Goal: Information Seeking & Learning: Learn about a topic

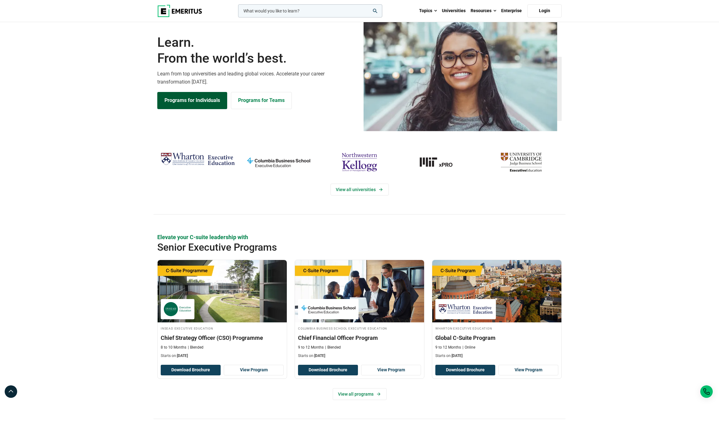
click at [197, 109] on link "Programs for Individuals" at bounding box center [192, 100] width 70 height 17
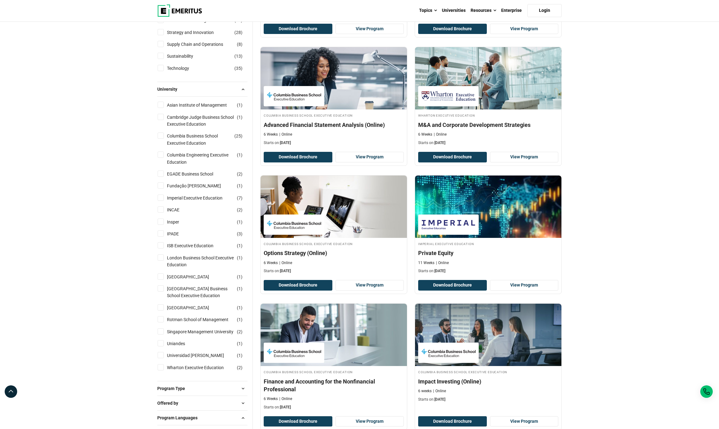
scroll to position [336, 0]
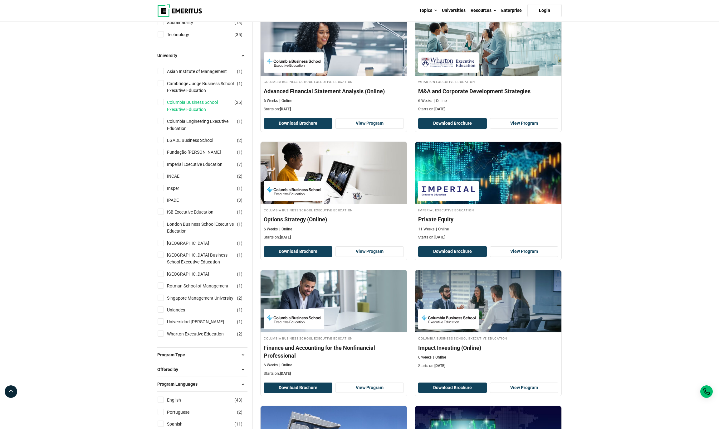
click at [197, 113] on link "Columbia Business School Executive Education" at bounding box center [207, 106] width 80 height 14
checkbox input "true"
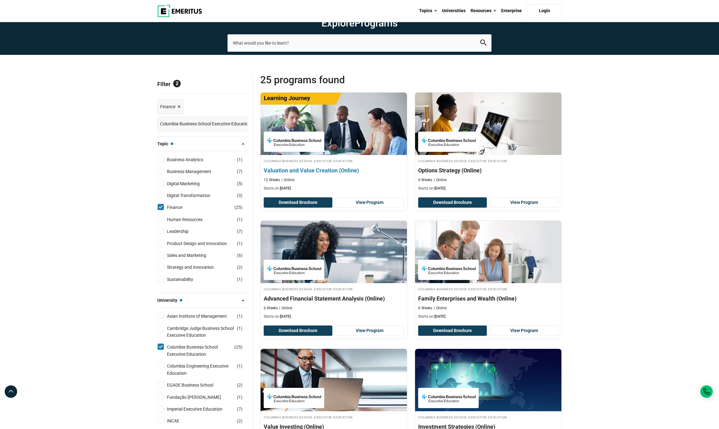
click at [340, 174] on h4 "Valuation and Value Creation (Online)" at bounding box center [334, 171] width 140 height 8
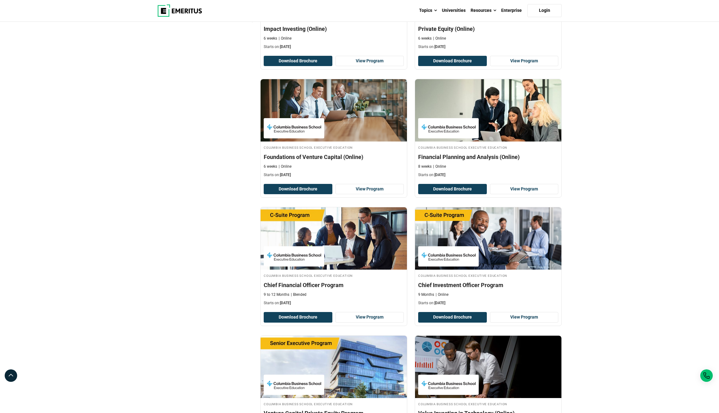
scroll to position [663, 0]
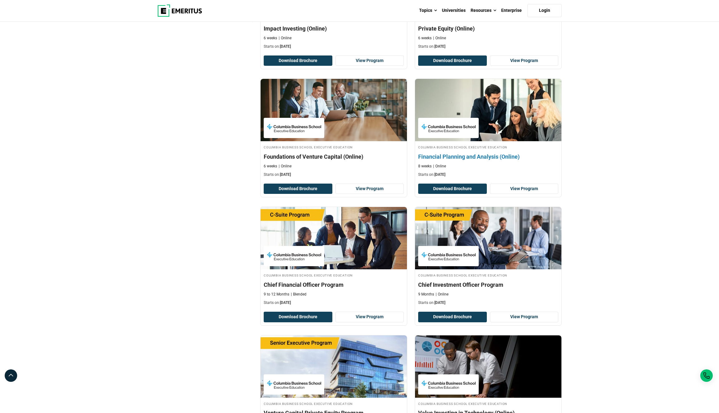
click at [488, 150] on h4 "Columbia Business School Executive Education" at bounding box center [488, 146] width 140 height 5
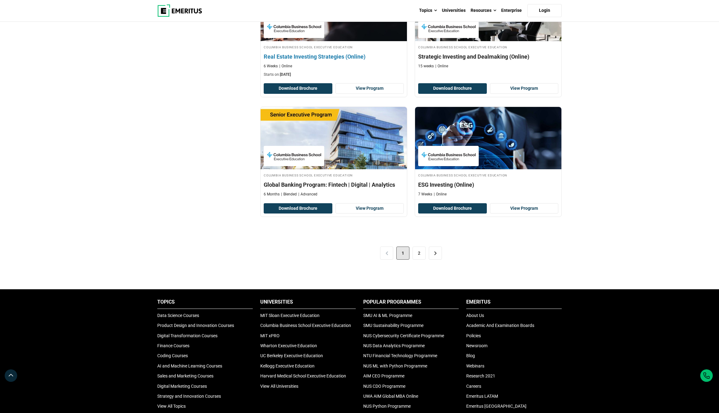
scroll to position [1158, 0]
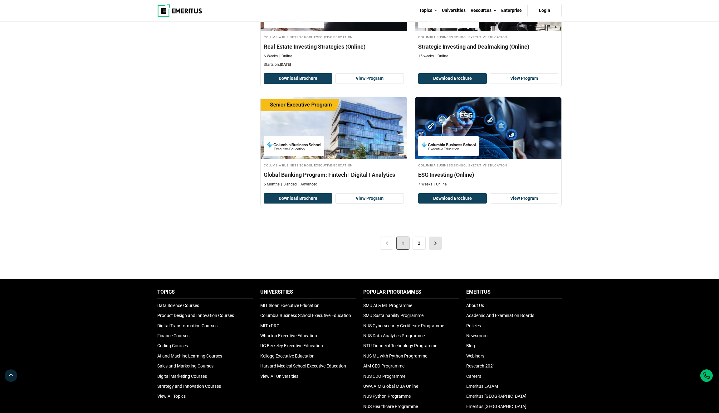
click at [433, 250] on link ">" at bounding box center [435, 243] width 13 height 13
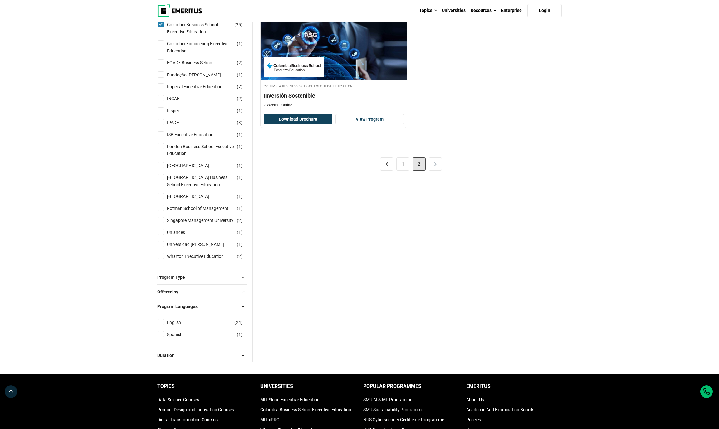
scroll to position [328, 0]
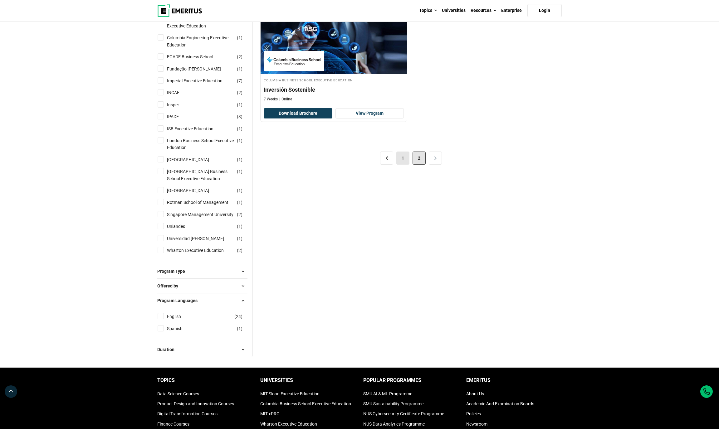
click at [403, 165] on link "1" at bounding box center [402, 158] width 13 height 13
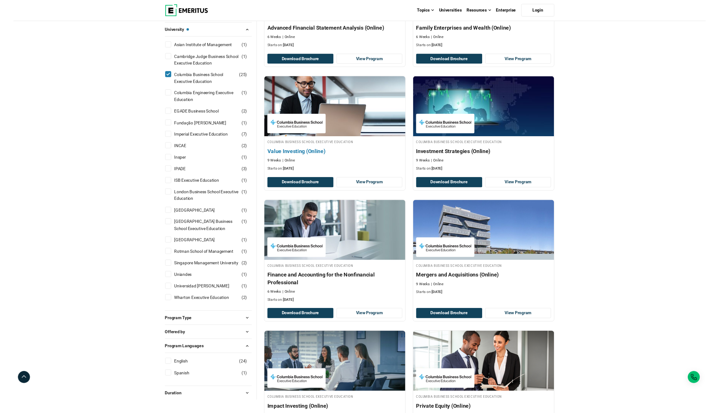
scroll to position [333, 0]
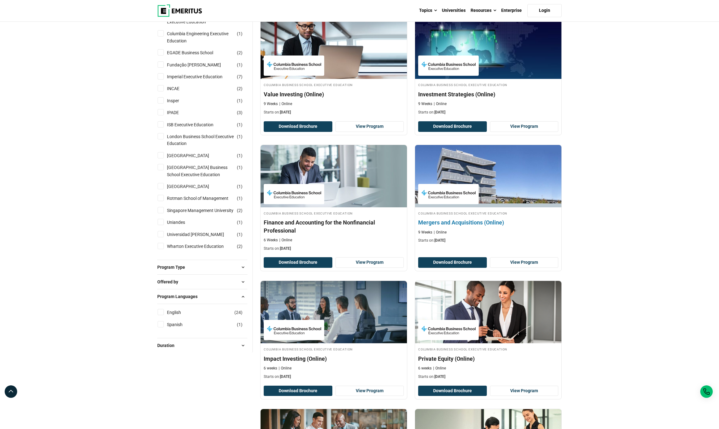
click at [501, 244] on div "Columbia Business School Executive Education Mergers and Acquisitions (Online) …" at bounding box center [488, 227] width 146 height 33
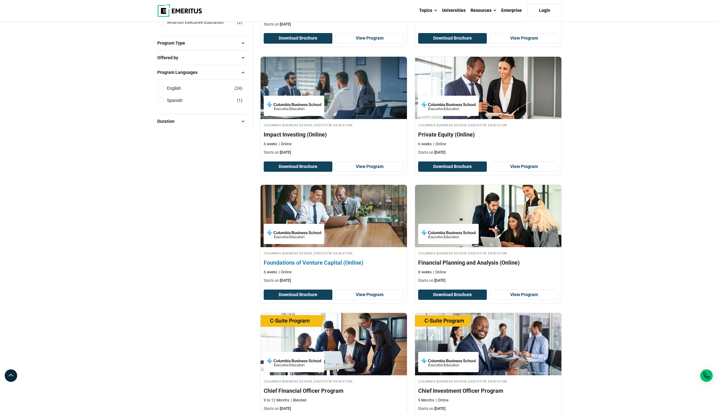
scroll to position [579, 0]
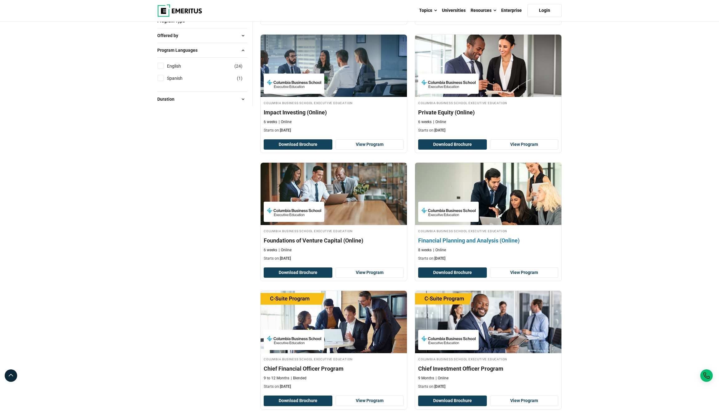
click at [469, 245] on h4 "Financial Planning and Analysis (Online)" at bounding box center [488, 241] width 140 height 8
